Goal: Information Seeking & Learning: Check status

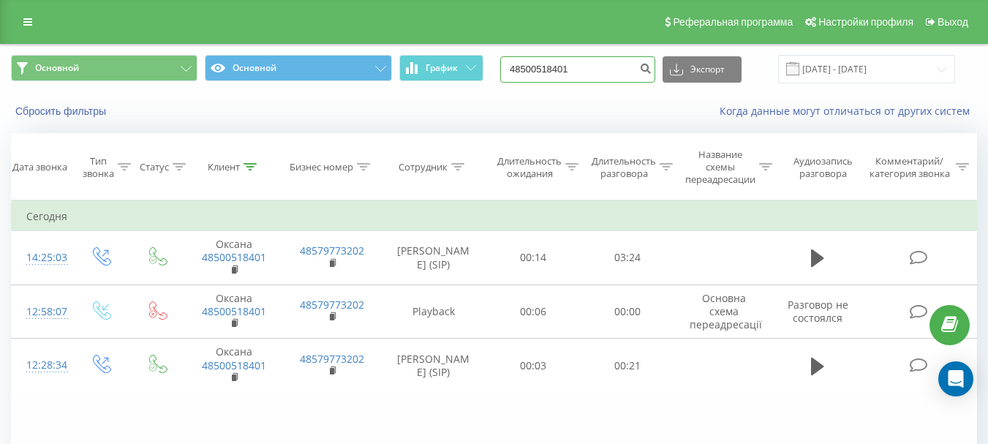
drag, startPoint x: 602, startPoint y: 64, endPoint x: 499, endPoint y: 64, distance: 103.8
click at [499, 64] on div "Основной Основной График 48500518401 Экспорт .csv .xls .xlsx [DATE] - [DATE]" at bounding box center [494, 69] width 966 height 29
paste input "380675801947"
type input "380675801947"
